Goal: Task Accomplishment & Management: Manage account settings

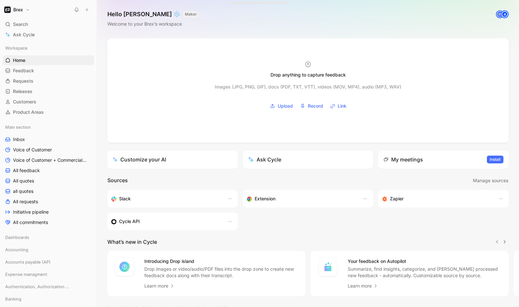
click at [21, 11] on h1 "Brex" at bounding box center [18, 10] width 10 height 6
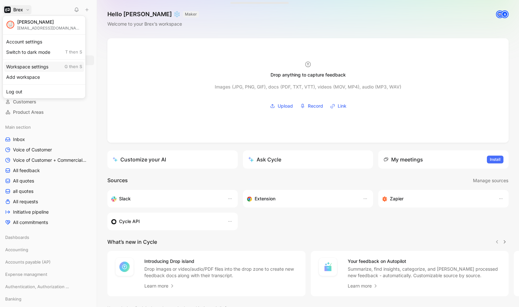
click at [30, 67] on div "Workspace settings G then S" at bounding box center [44, 67] width 80 height 10
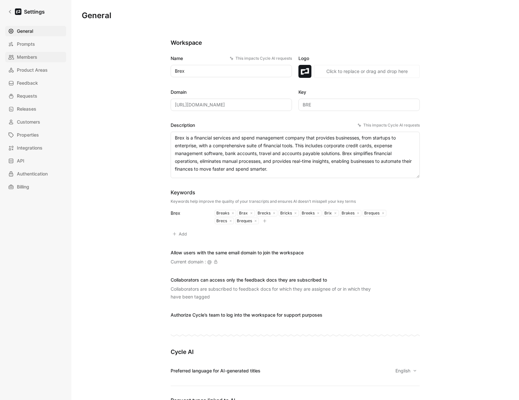
click at [27, 55] on span "Members" at bounding box center [27, 57] width 20 height 8
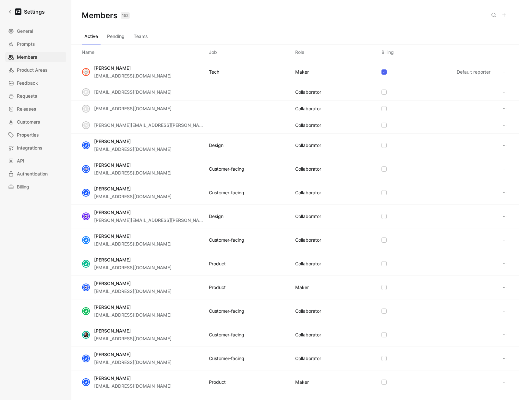
click at [505, 16] on icon at bounding box center [503, 14] width 5 height 5
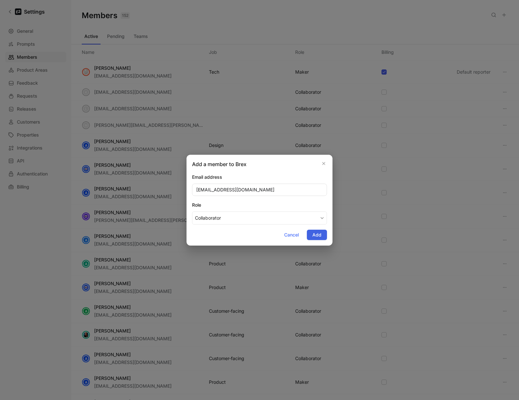
type input "[EMAIL_ADDRESS][DOMAIN_NAME]"
click at [317, 234] on span "Add" at bounding box center [316, 235] width 9 height 8
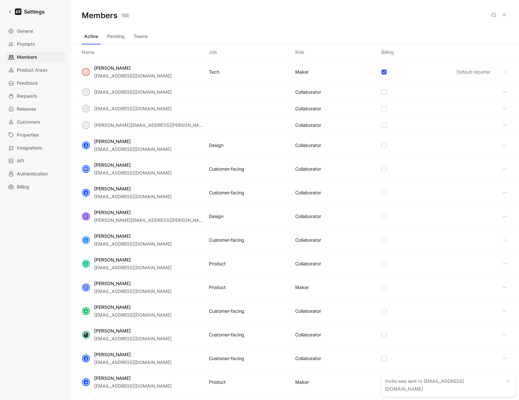
click at [139, 37] on button "Teams" at bounding box center [140, 36] width 19 height 10
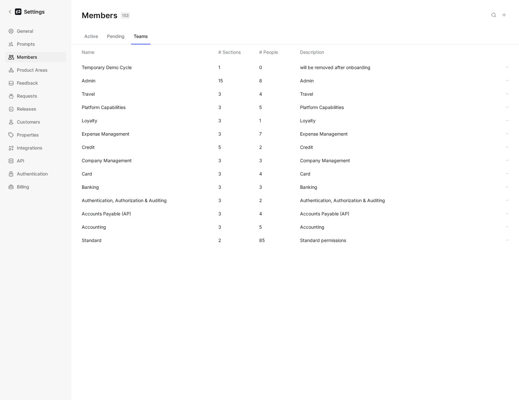
click at [93, 240] on span "Standard" at bounding box center [92, 240] width 20 height 6
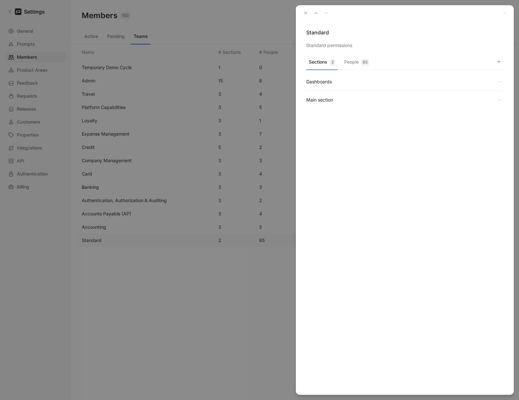
click at [351, 58] on button "People 85" at bounding box center [356, 63] width 30 height 13
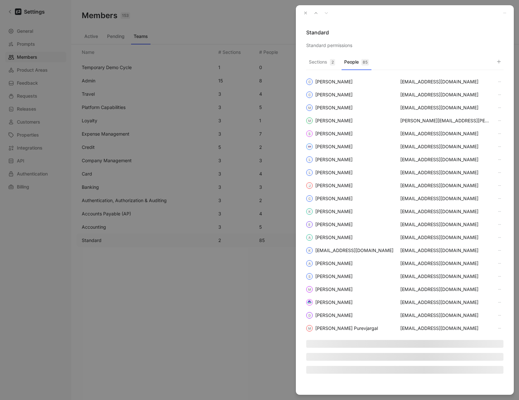
click at [500, 61] on icon "button" at bounding box center [498, 61] width 5 height 5
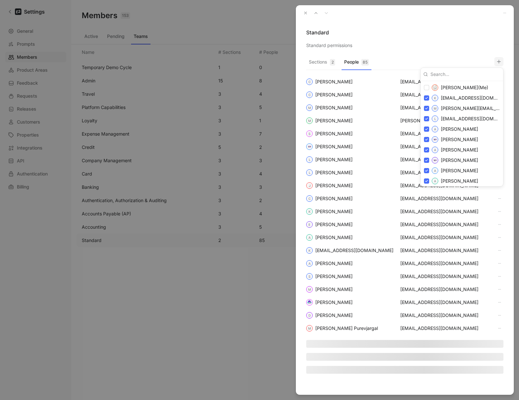
type input "[EMAIL_ADDRESS][DOMAIN_NAME]"
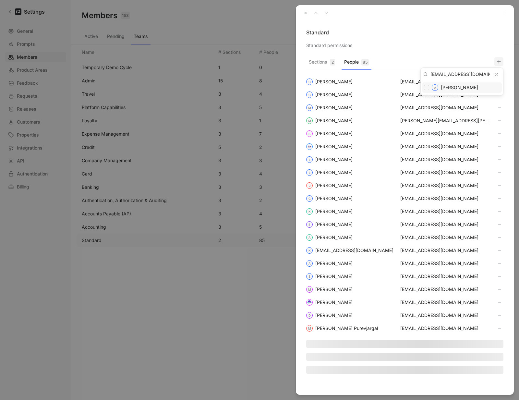
click at [425, 88] on input "checkbox" at bounding box center [426, 87] width 5 height 5
checkbox input "true"
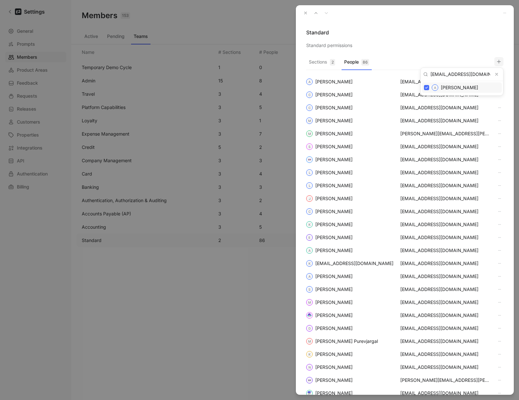
click at [428, 43] on div at bounding box center [259, 200] width 519 height 400
click at [307, 14] on icon "button" at bounding box center [305, 13] width 5 height 5
